Goal: Task Accomplishment & Management: Use online tool/utility

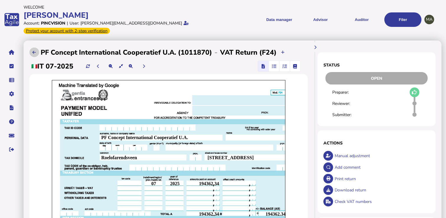
click at [31, 53] on button at bounding box center [34, 52] width 10 height 10
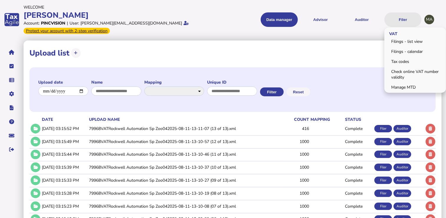
click at [410, 20] on button "Filer" at bounding box center [403, 19] width 37 height 14
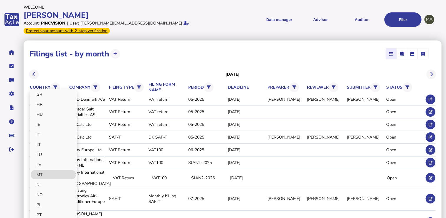
scroll to position [155, 0]
click at [45, 212] on link "SE" at bounding box center [53, 213] width 45 height 9
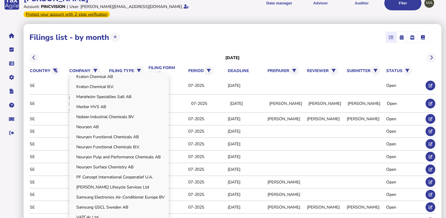
scroll to position [29, 0]
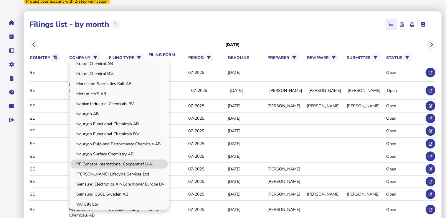
click at [126, 166] on link "PF Concept International Cooperatief U.A." at bounding box center [119, 163] width 98 height 9
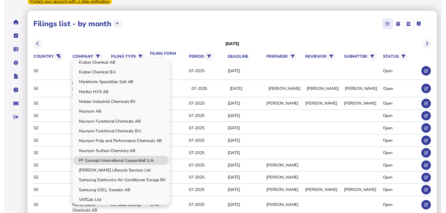
scroll to position [0, 0]
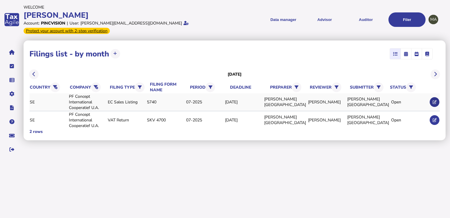
click at [433, 102] on button at bounding box center [435, 102] width 10 height 10
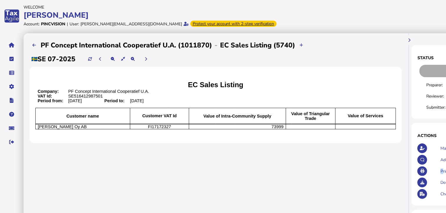
click at [365, 185] on div "**********" at bounding box center [216, 152] width 384 height 239
